Goal: Navigation & Orientation: Find specific page/section

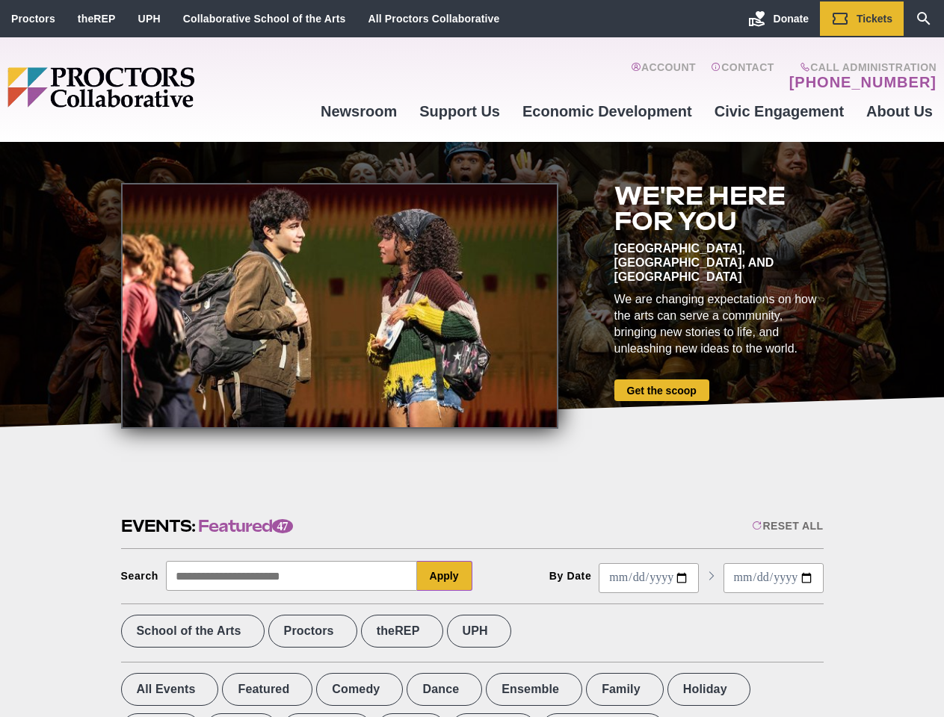
click at [471, 359] on div at bounding box center [339, 306] width 437 height 246
click at [786, 526] on div "Reset All" at bounding box center [787, 526] width 71 height 12
click at [445, 576] on button "Apply" at bounding box center [444, 576] width 55 height 30
